Goal: Information Seeking & Learning: Check status

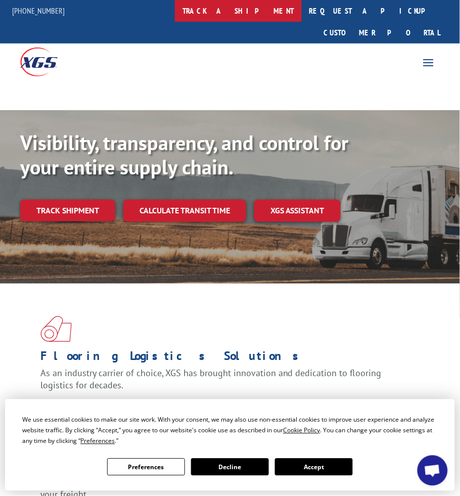
click at [243, 14] on link "track a shipment" at bounding box center [238, 11] width 127 height 22
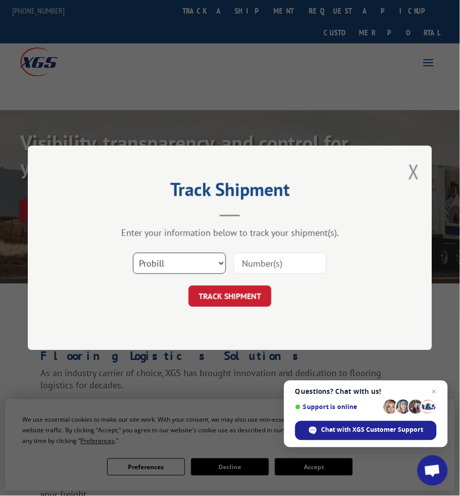
drag, startPoint x: 208, startPoint y: 269, endPoint x: 201, endPoint y: 271, distance: 7.5
click at [208, 269] on select "Select category... Probill BOL PO" at bounding box center [179, 263] width 93 height 21
select select "bol"
click at [133, 253] on select "Select category... Probill BOL PO" at bounding box center [179, 263] width 93 height 21
click at [246, 269] on input at bounding box center [280, 263] width 93 height 21
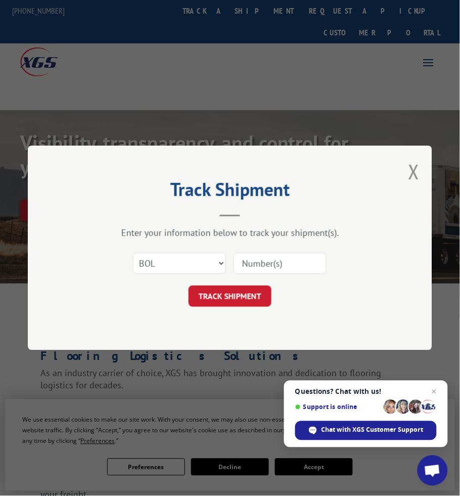
drag, startPoint x: 247, startPoint y: 268, endPoint x: 246, endPoint y: 273, distance: 5.1
click at [247, 268] on input at bounding box center [280, 263] width 93 height 21
paste input "5169302"
type input "5169302"
click at [229, 299] on button "TRACK SHIPMENT" at bounding box center [230, 296] width 83 height 21
